Goal: Task Accomplishment & Management: Manage account settings

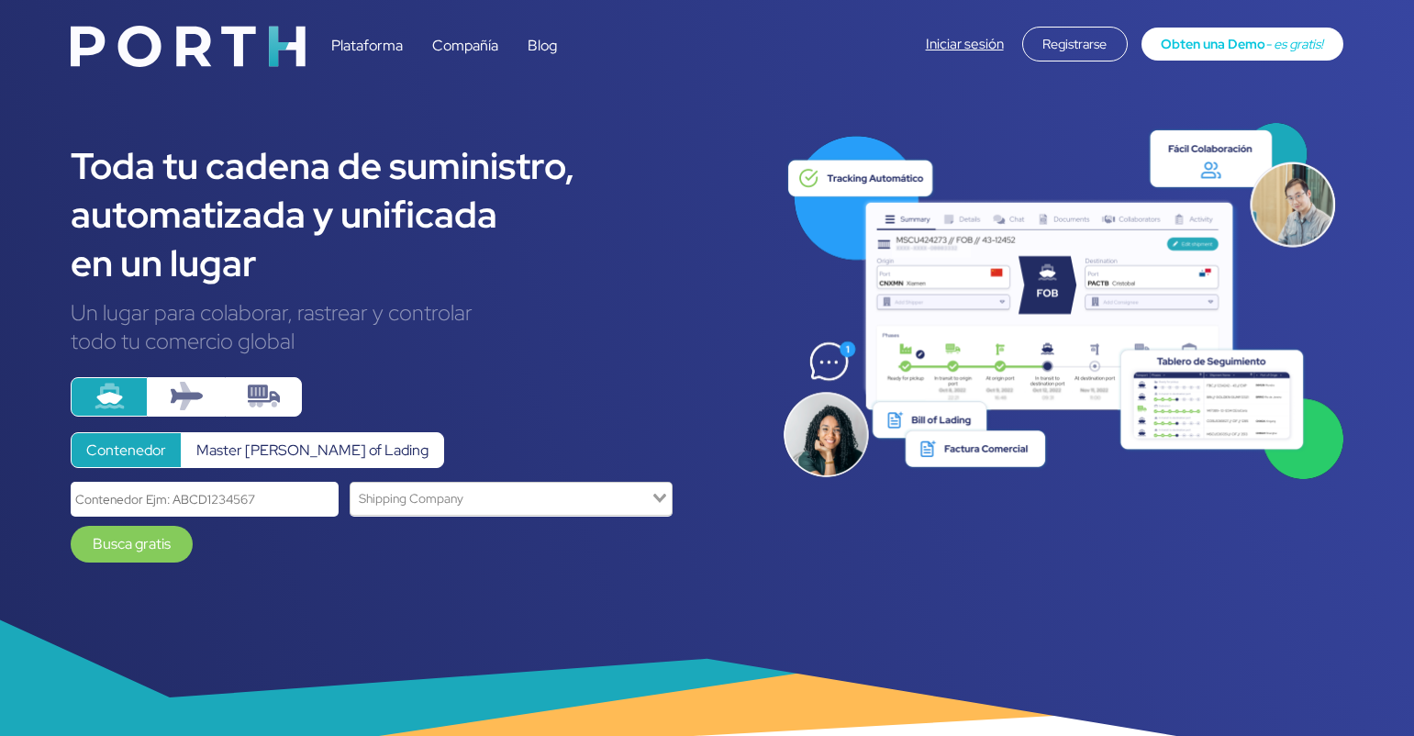
click at [964, 49] on link "Iniciar sesión" at bounding box center [965, 44] width 78 height 18
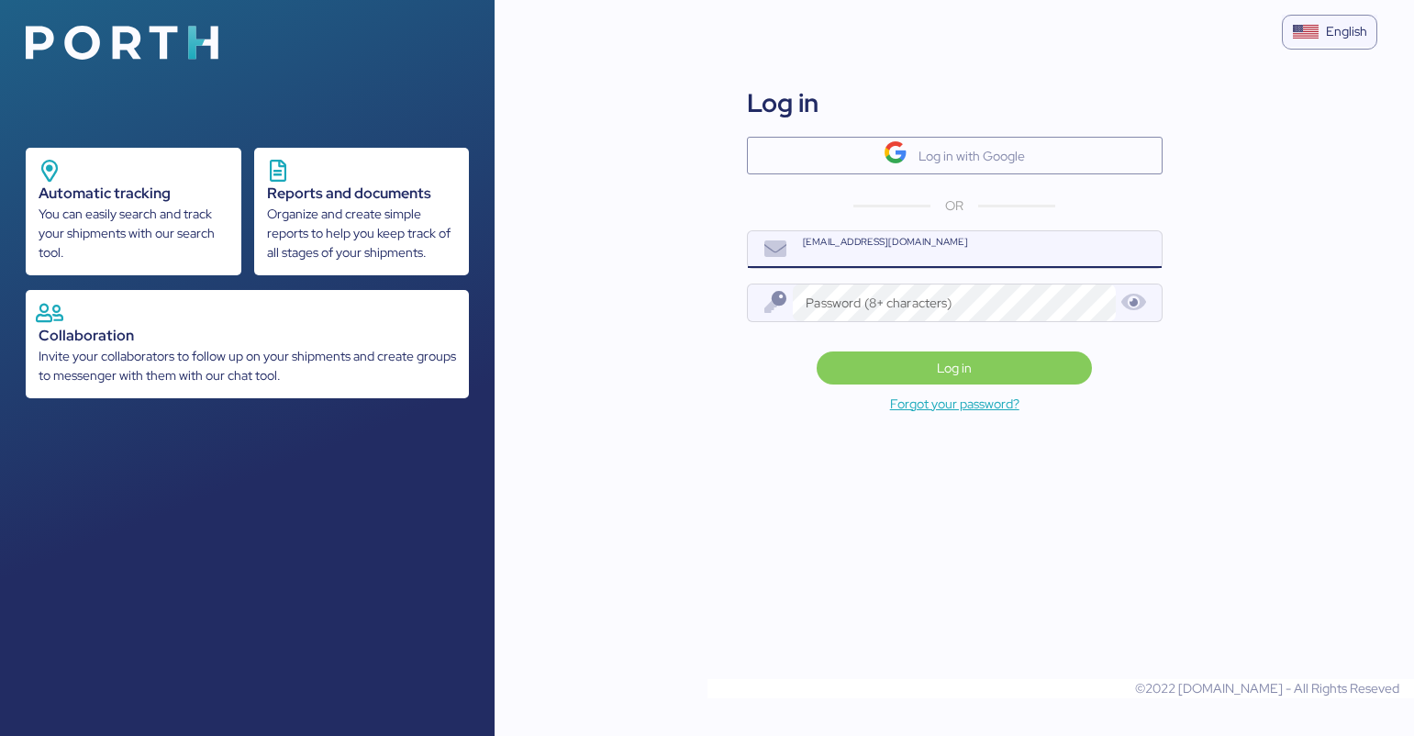
click at [893, 255] on input "[EMAIL_ADDRESS][DOMAIN_NAME]" at bounding box center [977, 249] width 368 height 37
type input "[EMAIL_ADDRESS][PERSON_NAME][DOMAIN_NAME]"
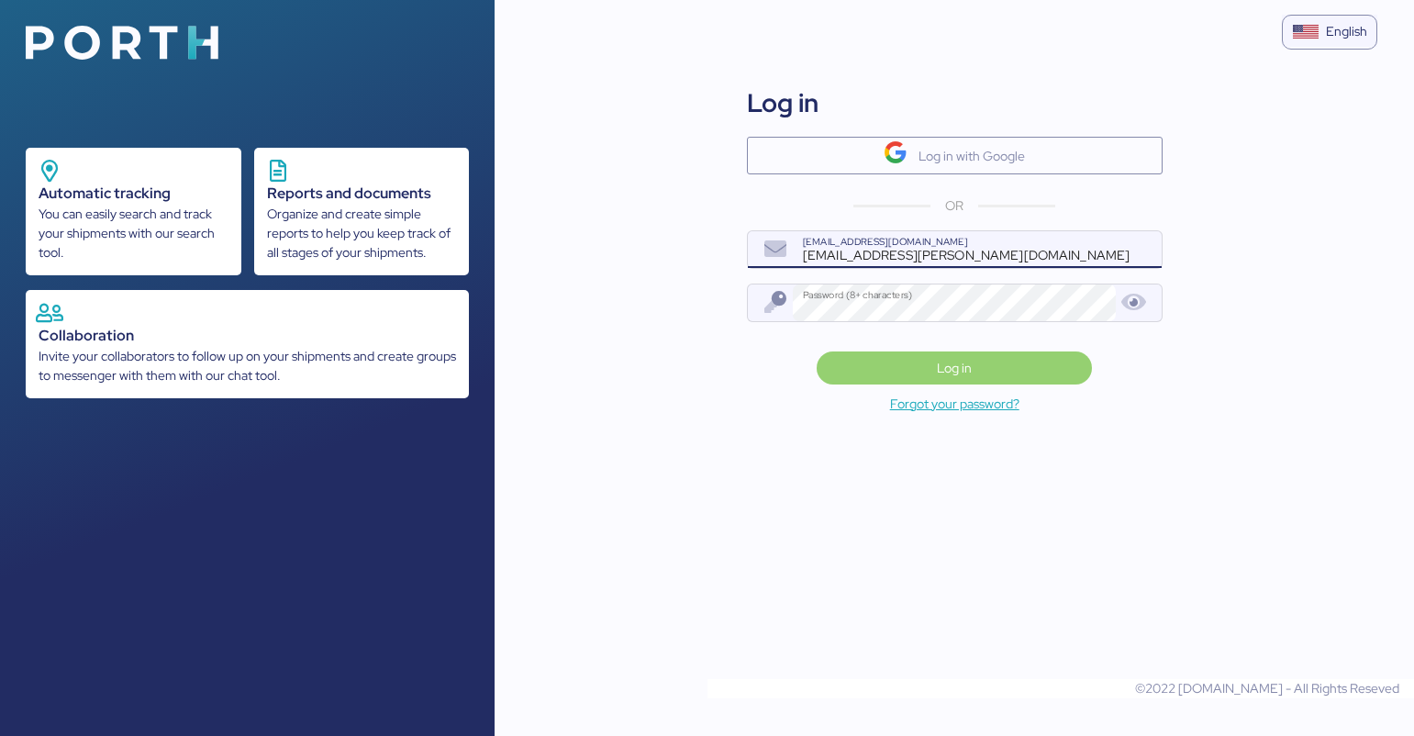
click at [925, 366] on span "Log in" at bounding box center [955, 368] width 246 height 26
